Goal: Information Seeking & Learning: Check status

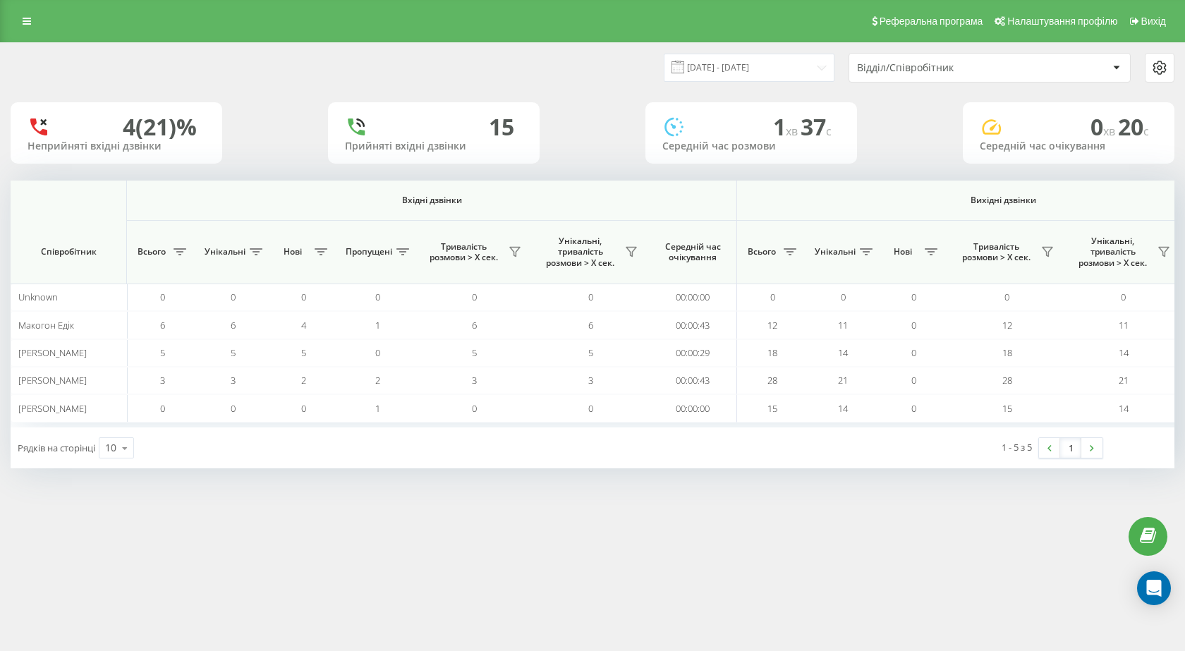
scroll to position [0, 804]
click at [875, 190] on div at bounding box center [593, 186] width 1164 height 11
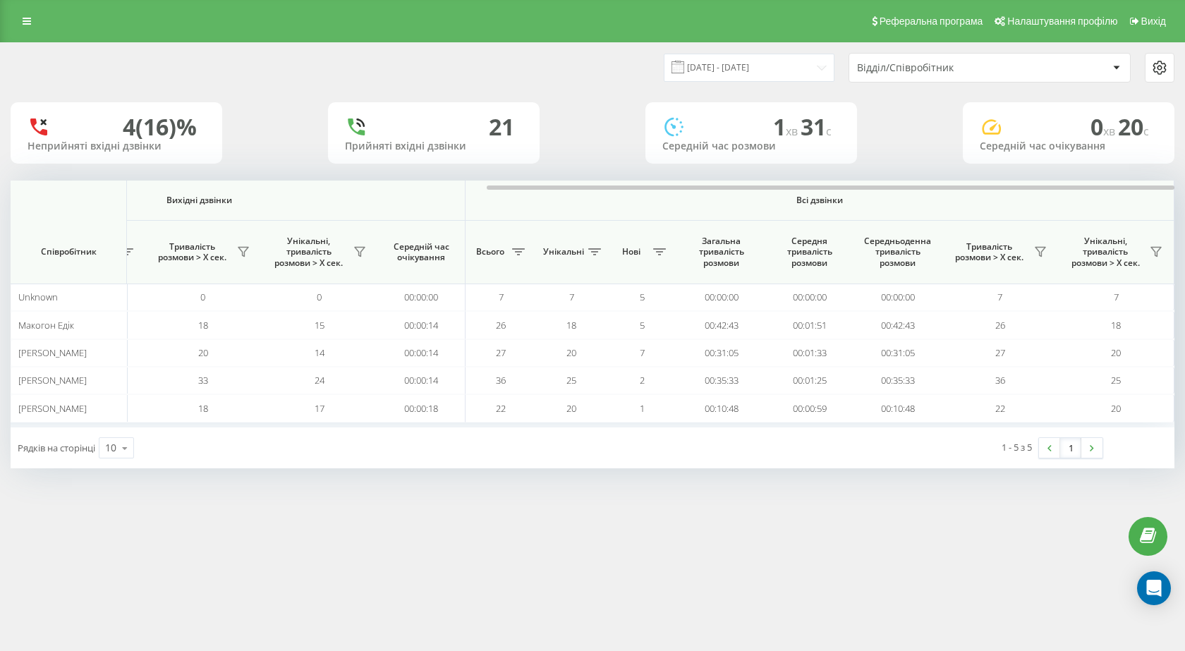
click at [238, 193] on th "Вихідні дзвінки" at bounding box center [199, 201] width 533 height 40
click at [238, 186] on div at bounding box center [593, 186] width 1164 height 11
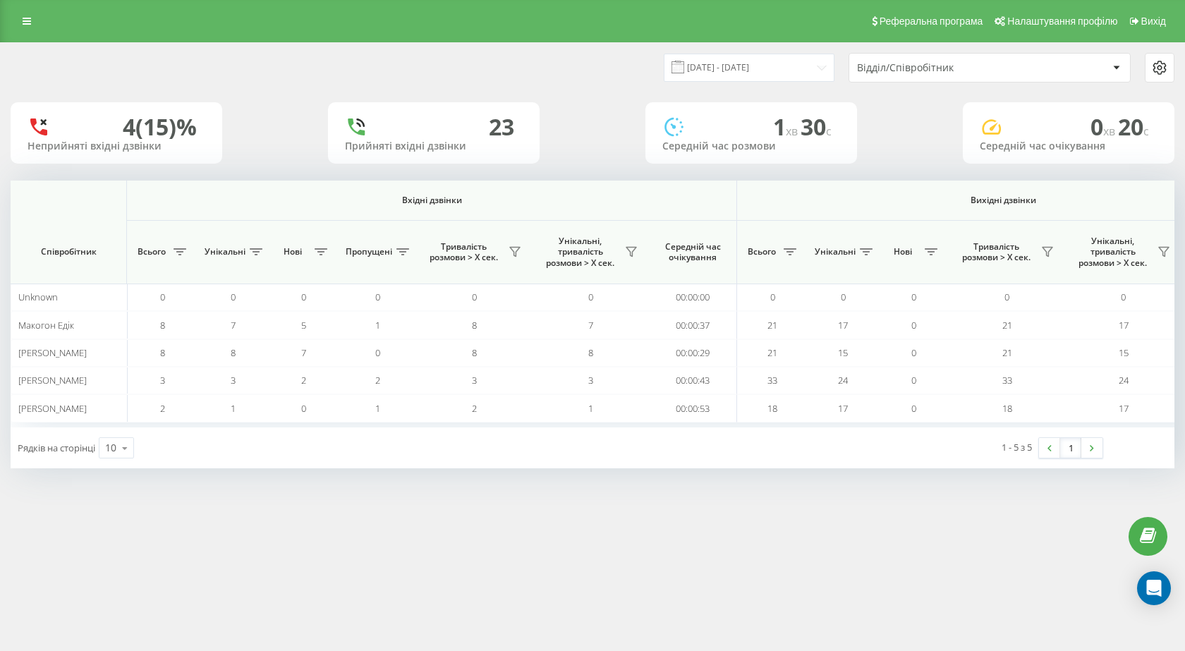
scroll to position [0, 804]
click at [867, 178] on div "[DATE] - [DATE] Відділ/Співробітник 4 (14)% Неприйняті вхідні дзвінки 24 Прийня…" at bounding box center [593, 255] width 1164 height 425
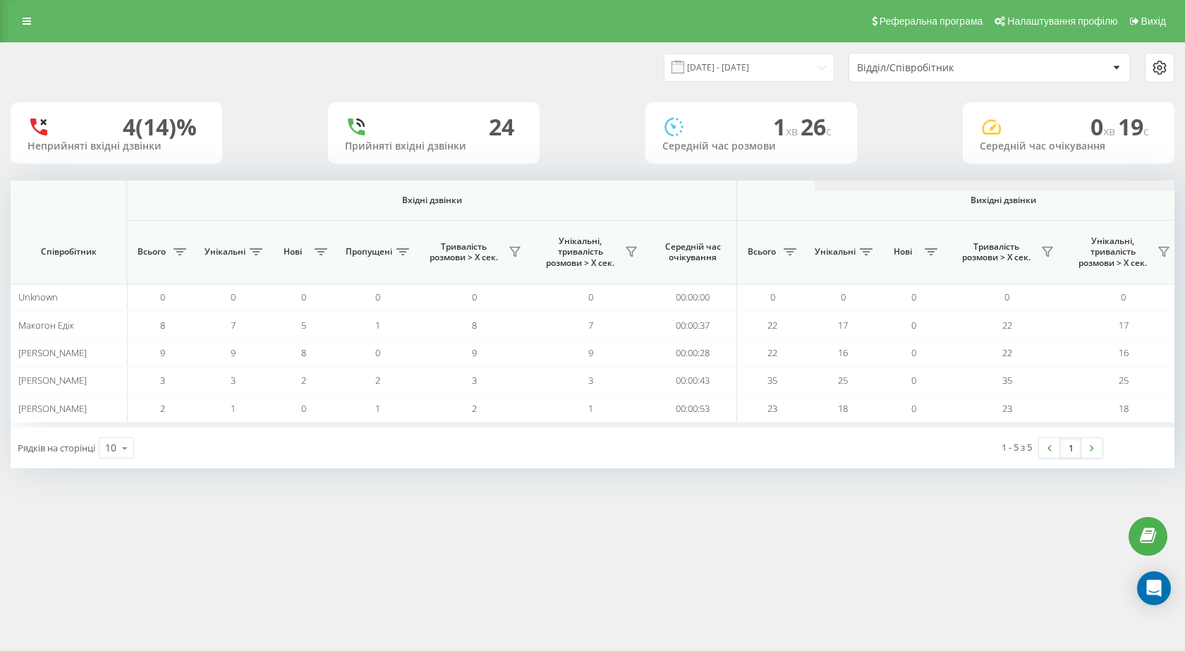
scroll to position [0, 804]
click at [858, 193] on th "Вихідні дзвінки" at bounding box center [1003, 201] width 533 height 40
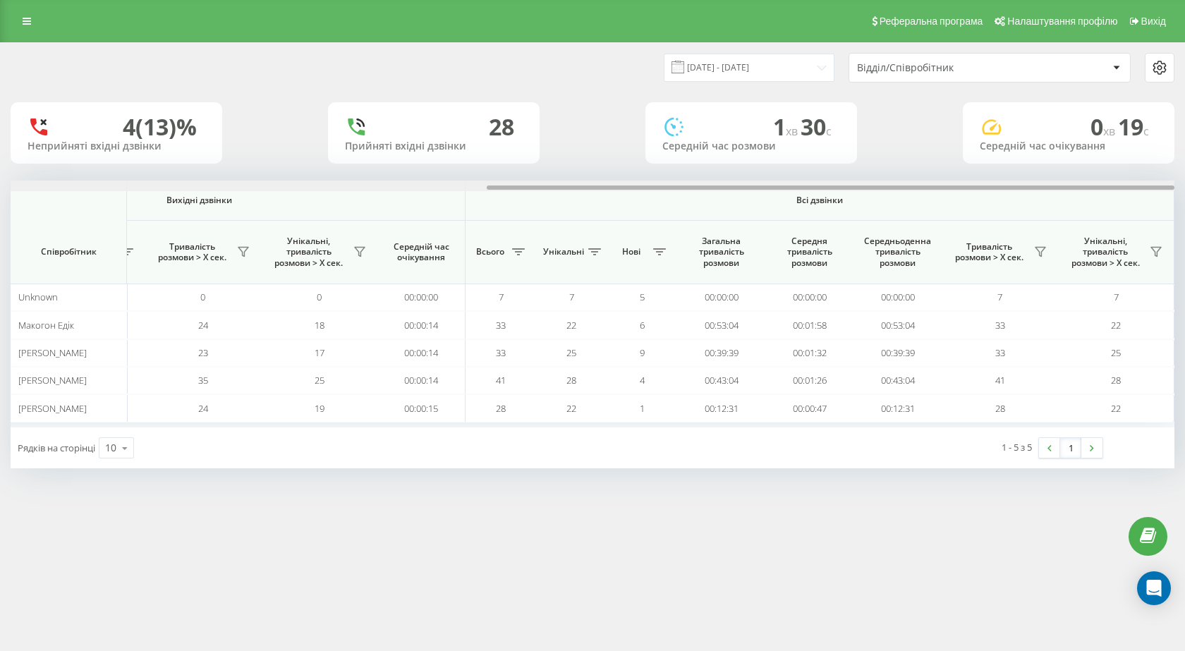
click at [855, 190] on div at bounding box center [593, 186] width 1164 height 11
